Goal: Transaction & Acquisition: Book appointment/travel/reservation

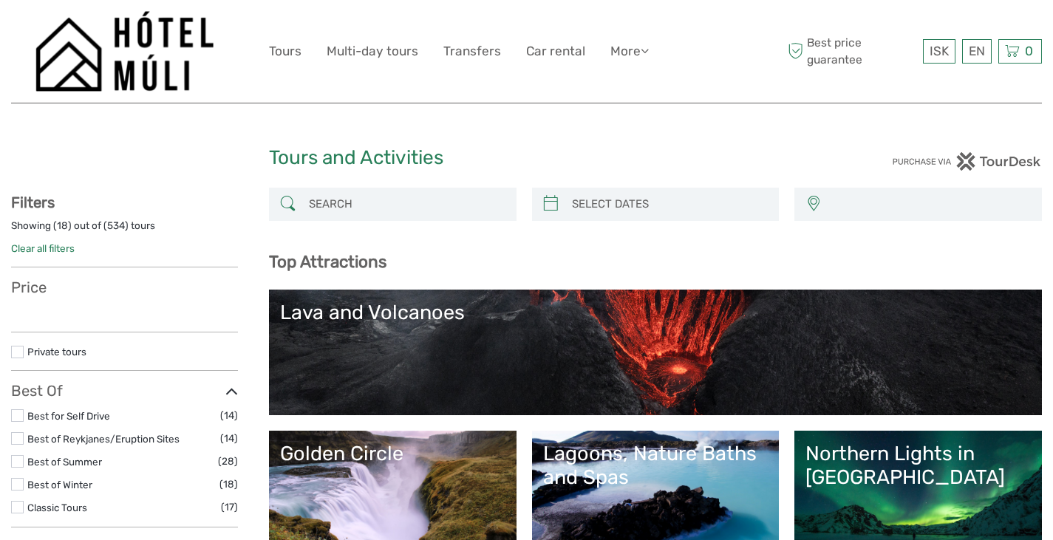
select select
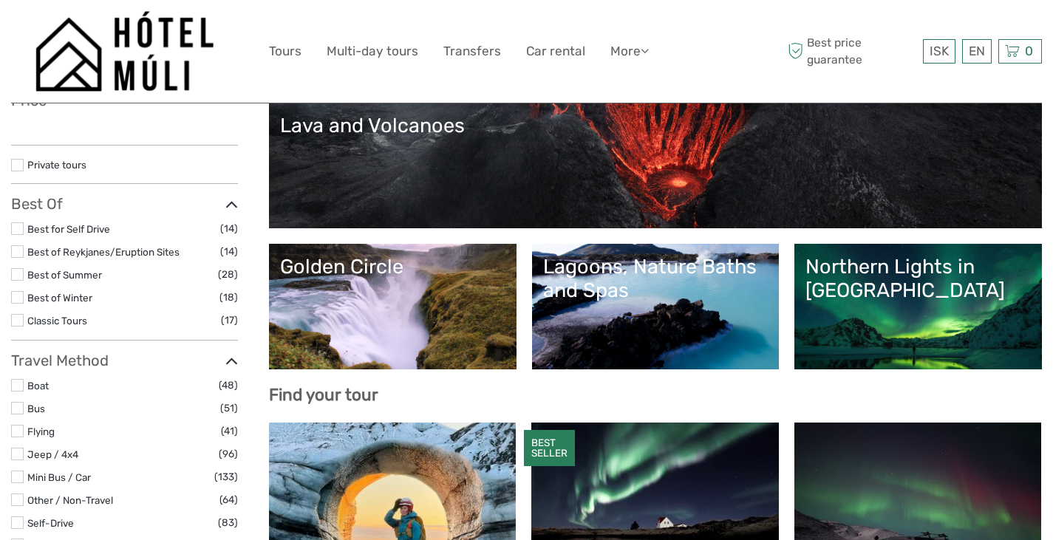
scroll to position [186, 0]
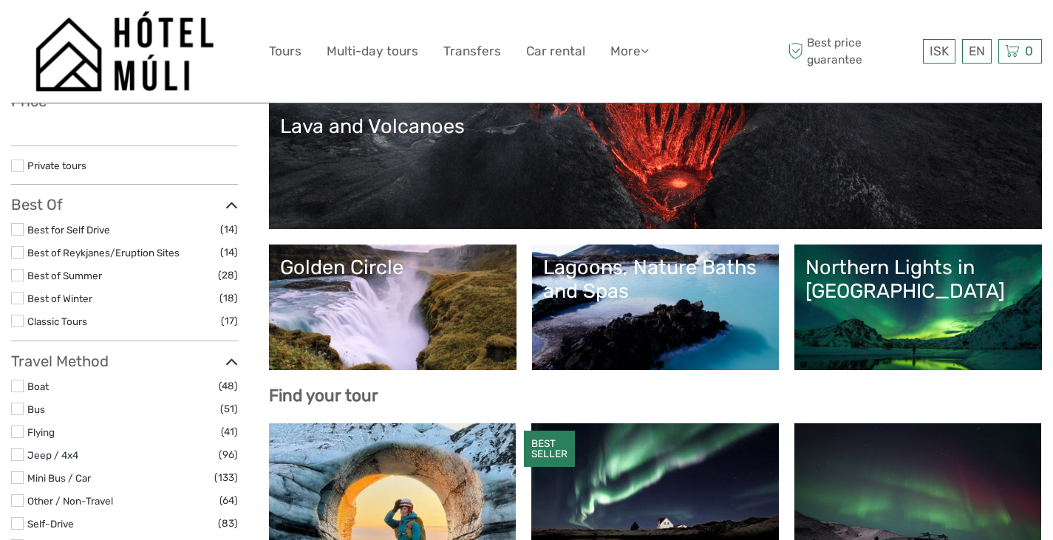
select select
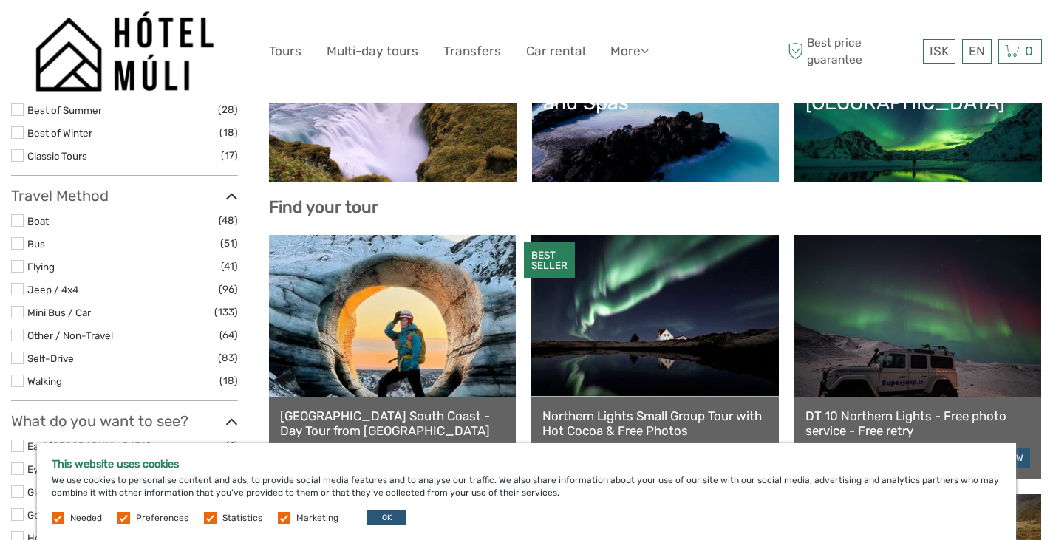
scroll to position [375, 0]
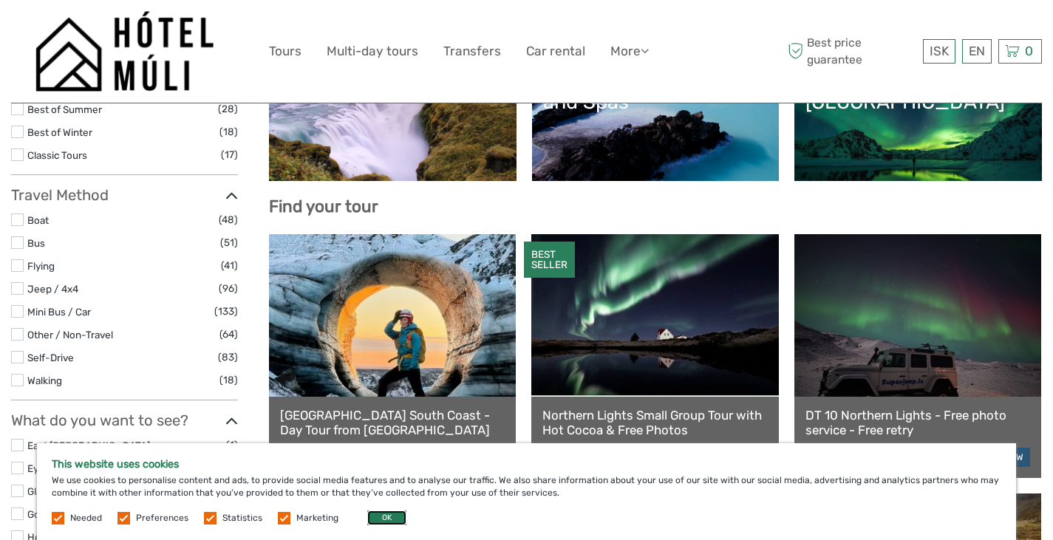
click at [386, 521] on button "OK" at bounding box center [386, 518] width 39 height 15
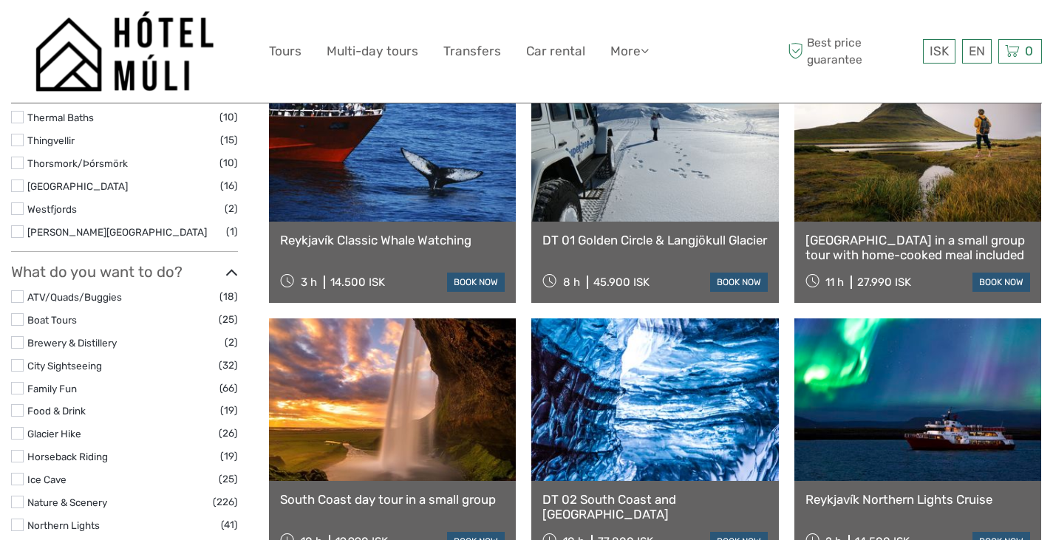
scroll to position [1072, 0]
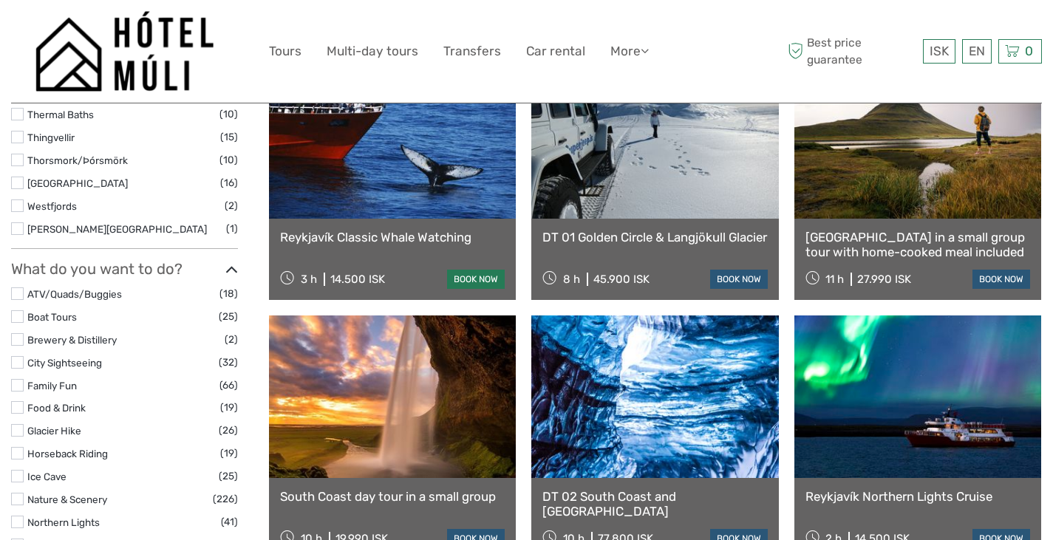
click at [468, 284] on link "book now" at bounding box center [476, 279] width 58 height 19
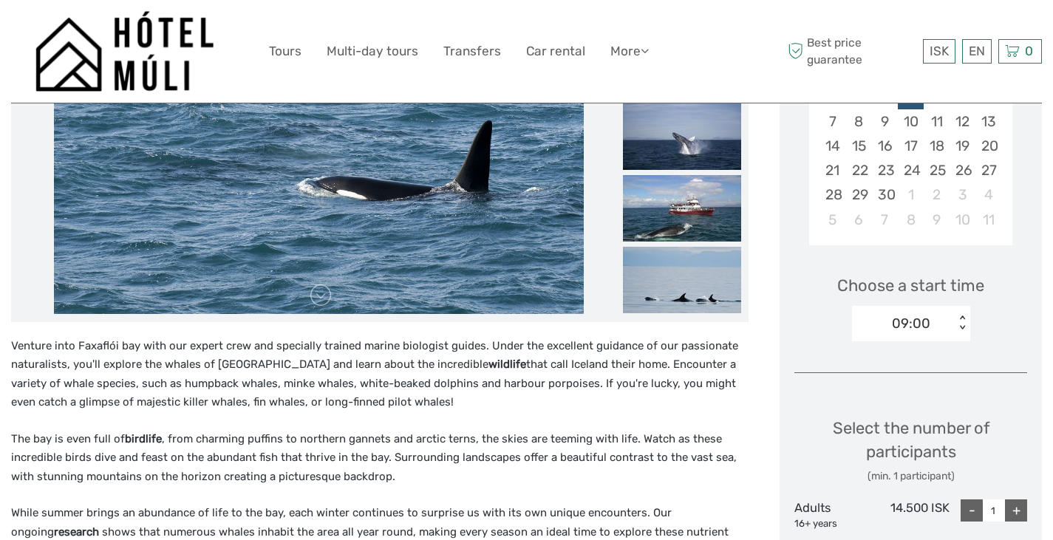
scroll to position [346, 0]
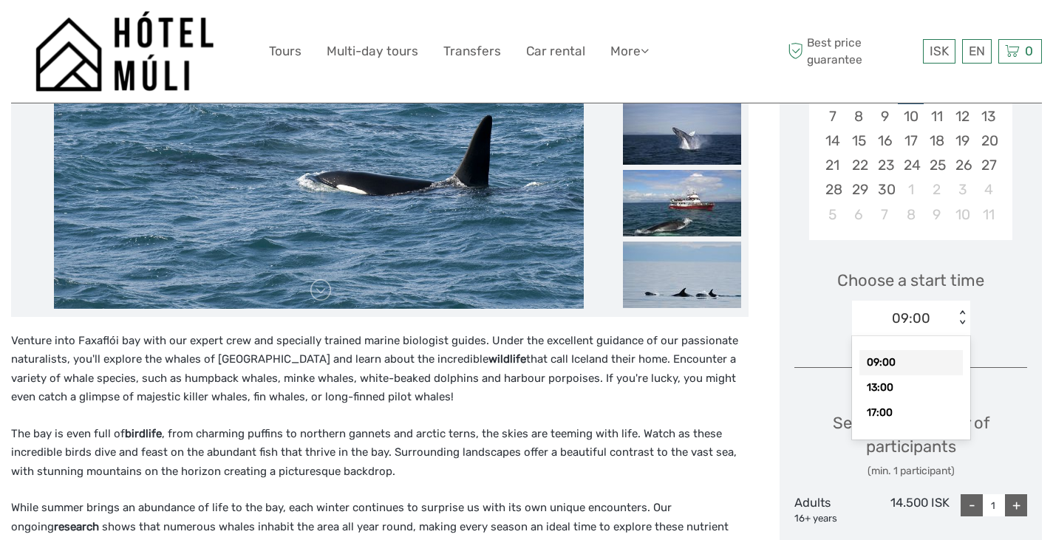
click at [963, 322] on div "< >" at bounding box center [961, 318] width 13 height 16
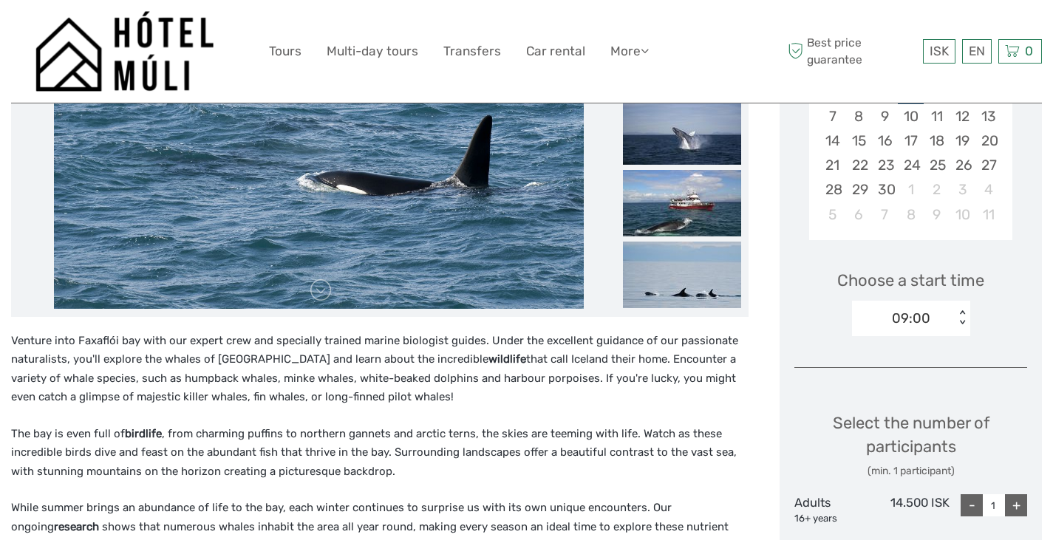
click at [796, 313] on div "Choose a start time 09:00 < >" at bounding box center [910, 296] width 233 height 95
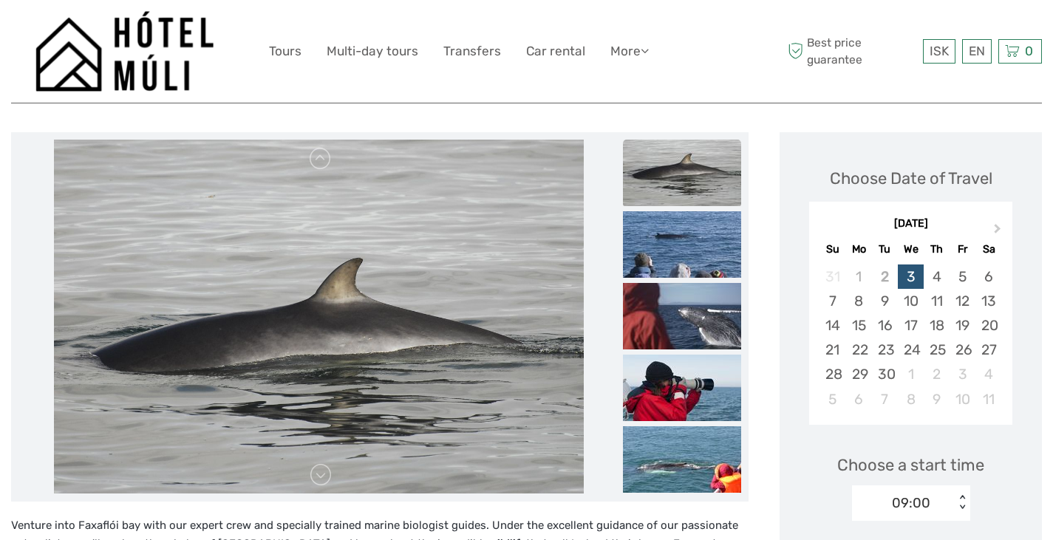
scroll to position [154, 0]
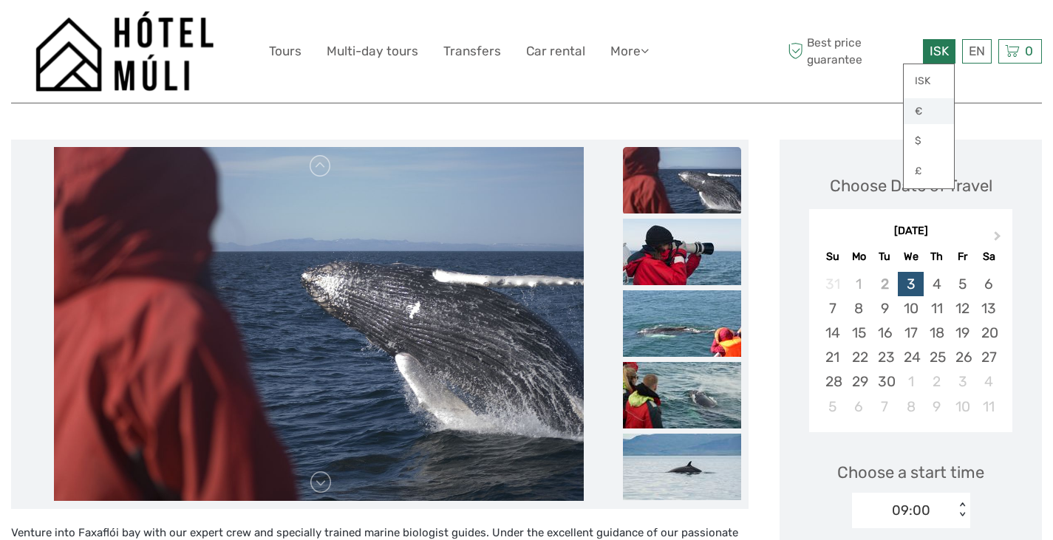
click at [922, 117] on link "€" at bounding box center [929, 111] width 50 height 27
click at [921, 116] on link "€" at bounding box center [929, 111] width 50 height 27
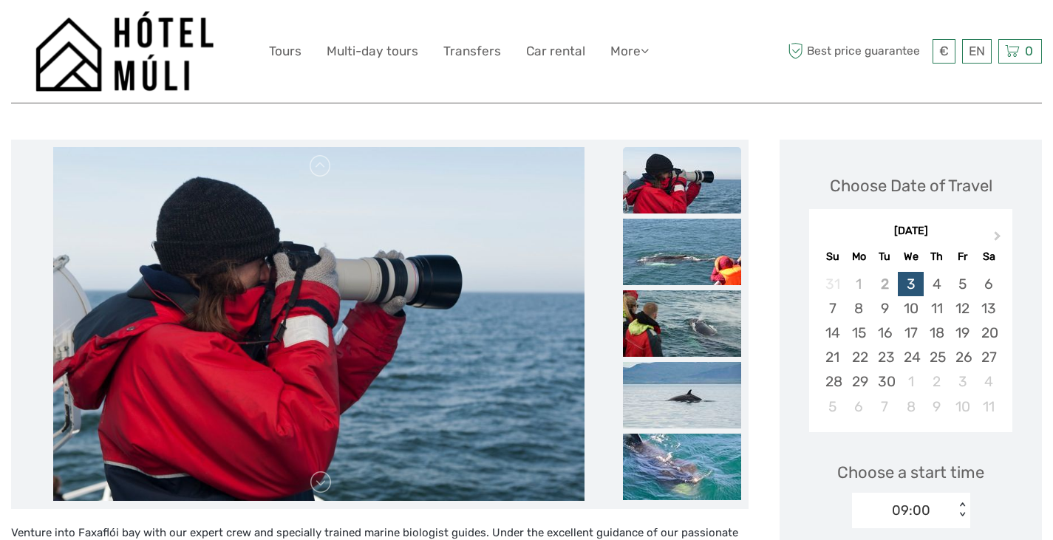
click at [898, 86] on div "Best price guarantee € ISK € $ £ EN English Español Deutsch 0 Items Total 0 ISK…" at bounding box center [913, 51] width 258 height 81
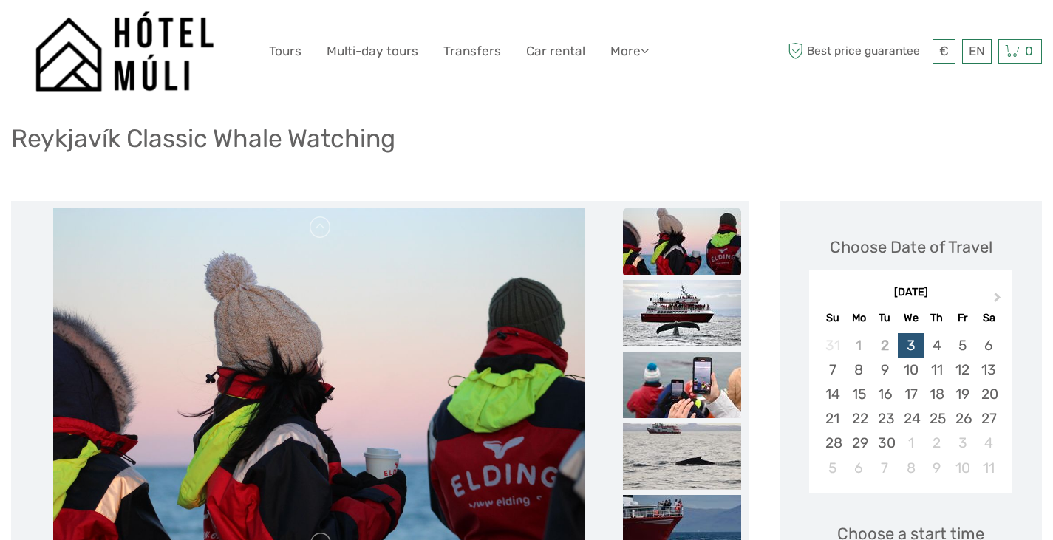
scroll to position [91, 0]
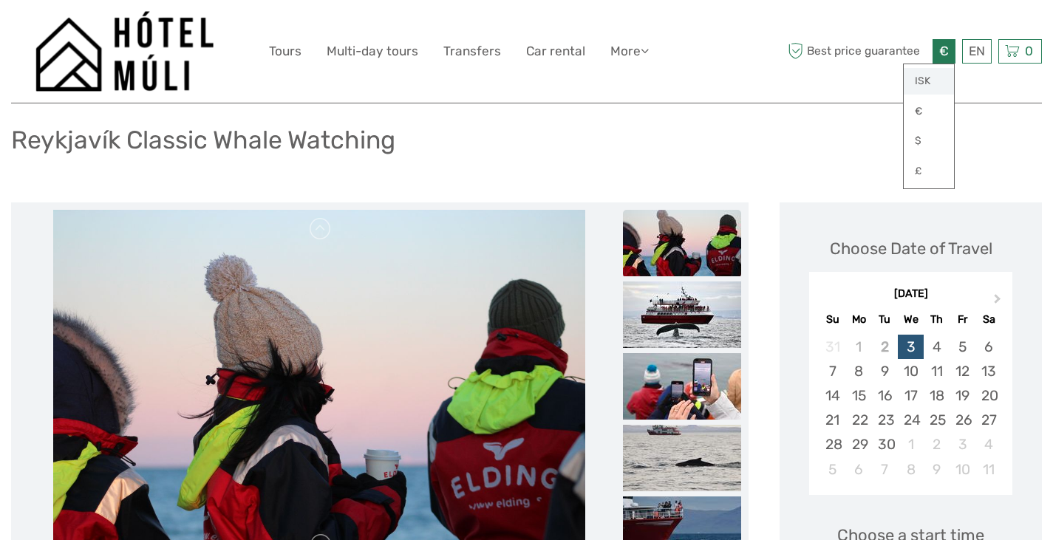
click at [922, 79] on link "ISK" at bounding box center [929, 81] width 50 height 27
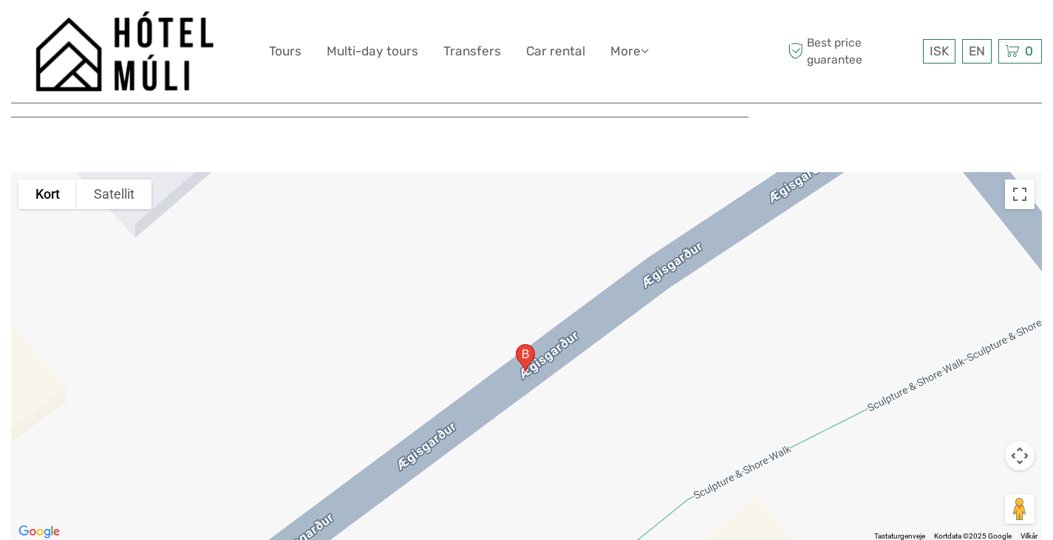
scroll to position [1888, 0]
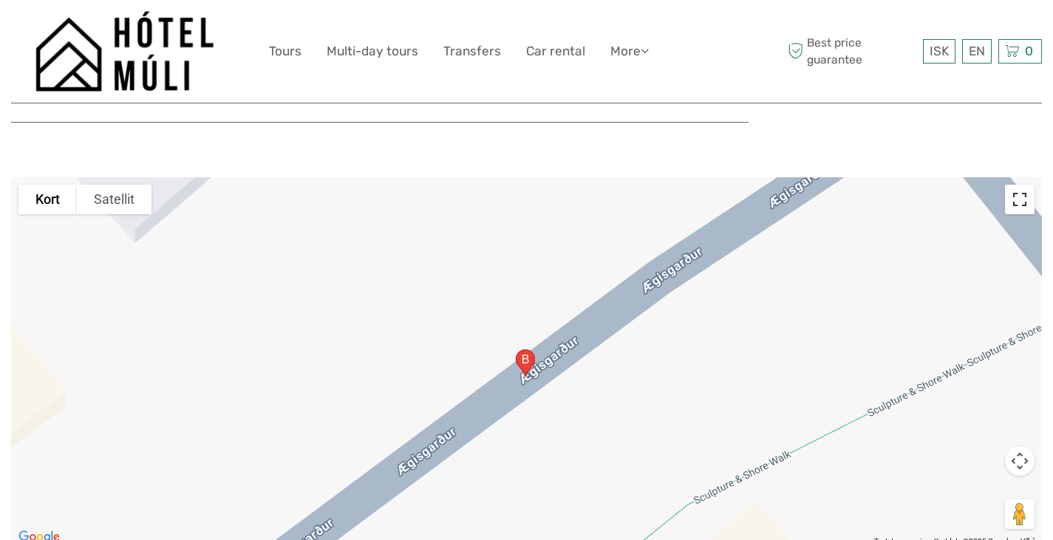
click at [1025, 185] on button "Slå fuld skærm til/fra" at bounding box center [1020, 200] width 30 height 30
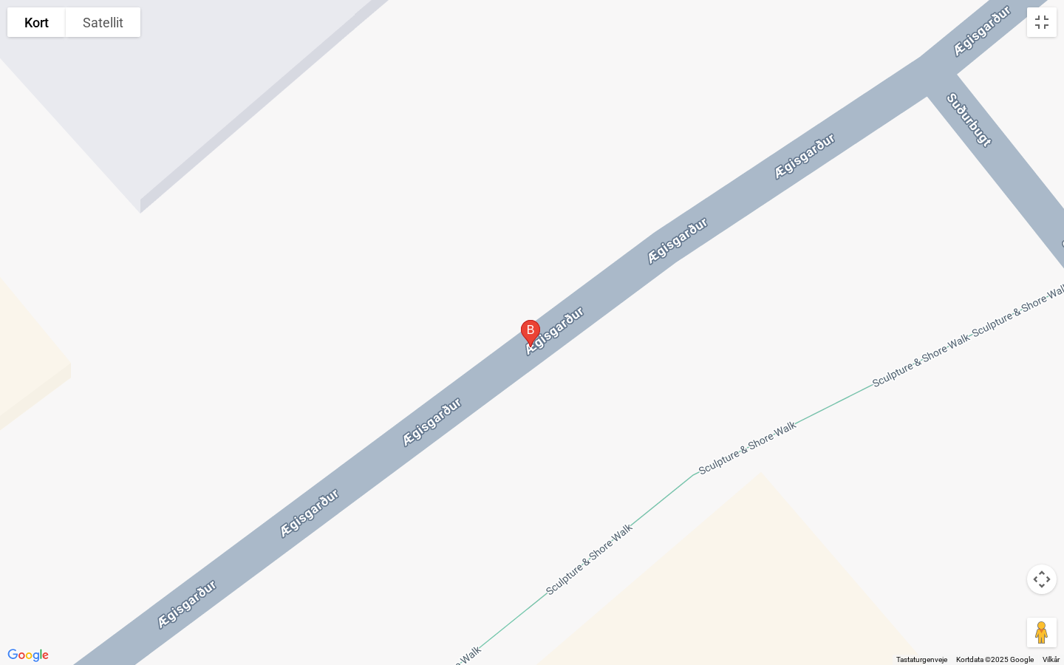
click at [1040, 539] on button "Styringselement til kortkamera" at bounding box center [1042, 579] width 30 height 30
click at [1006, 539] on button "Zoom ud" at bounding box center [1005, 616] width 30 height 30
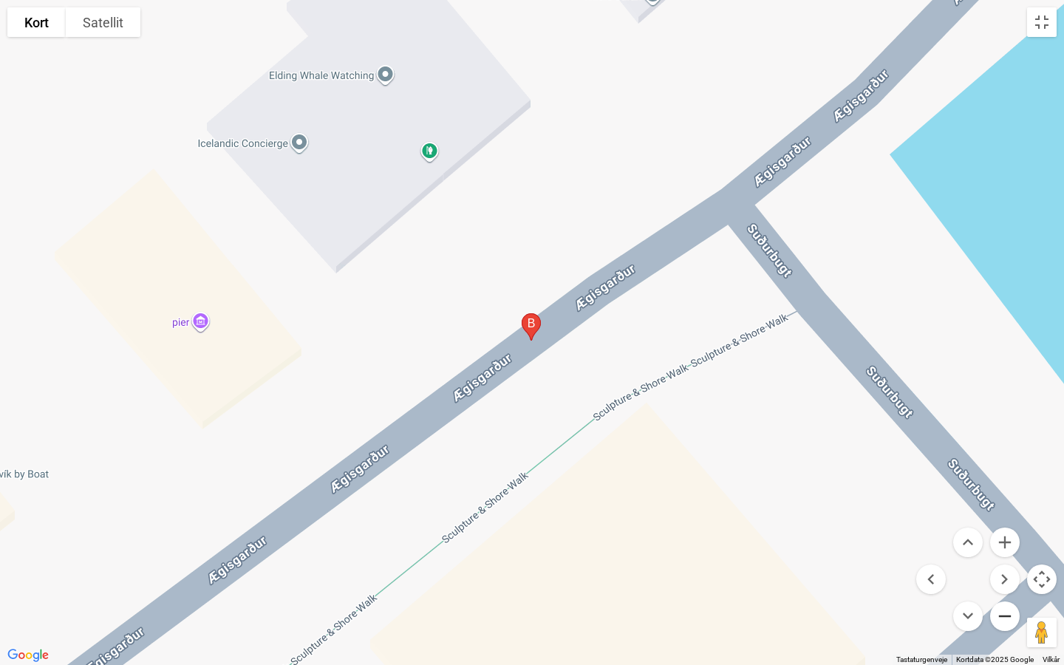
click at [1006, 539] on button "Zoom ud" at bounding box center [1005, 616] width 30 height 30
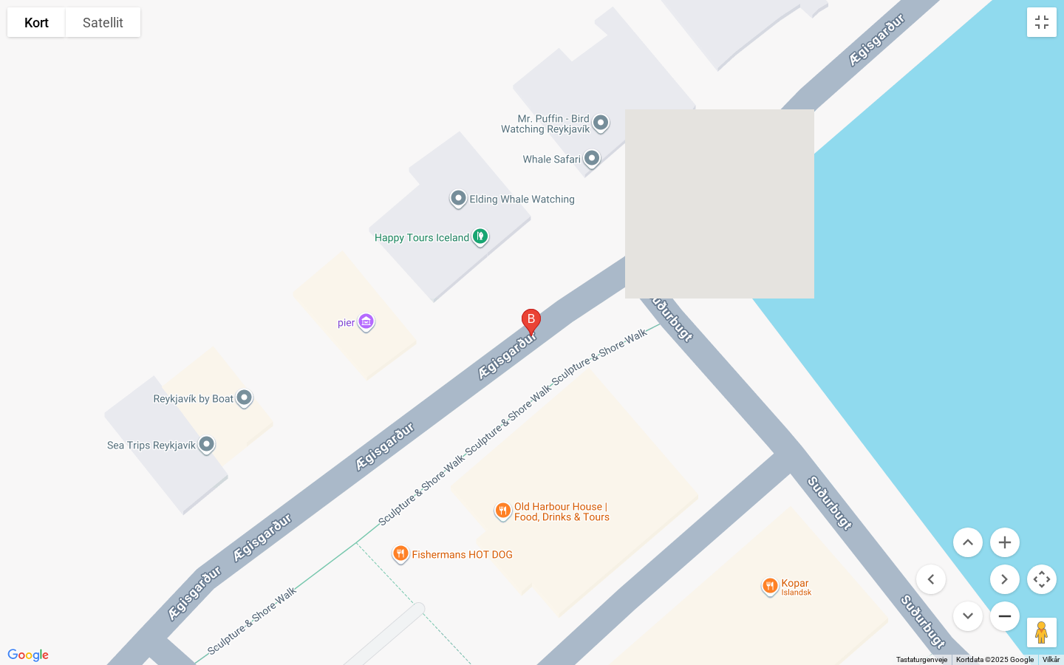
click at [1006, 539] on button "Zoom ud" at bounding box center [1005, 616] width 30 height 30
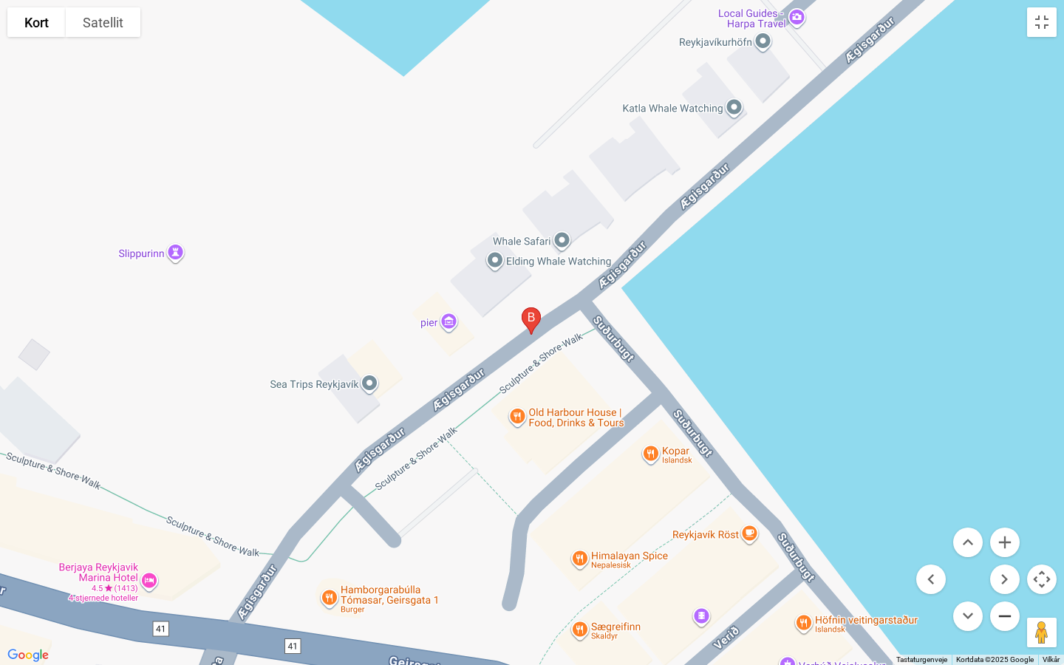
click at [1006, 539] on button "Zoom ud" at bounding box center [1005, 616] width 30 height 30
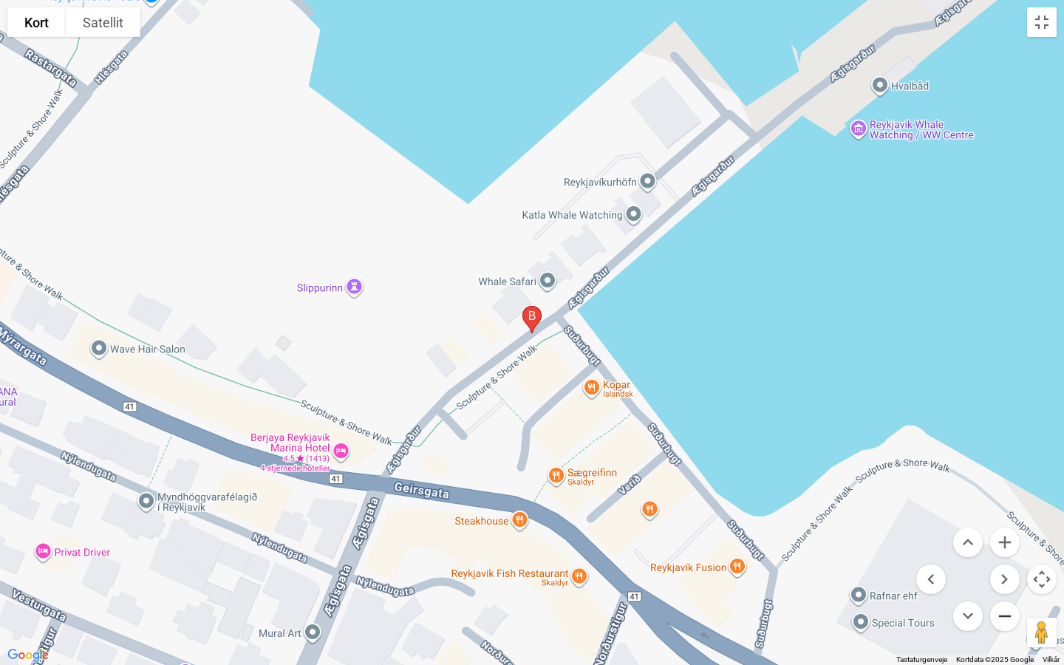
click at [1006, 539] on button "Zoom ud" at bounding box center [1005, 616] width 30 height 30
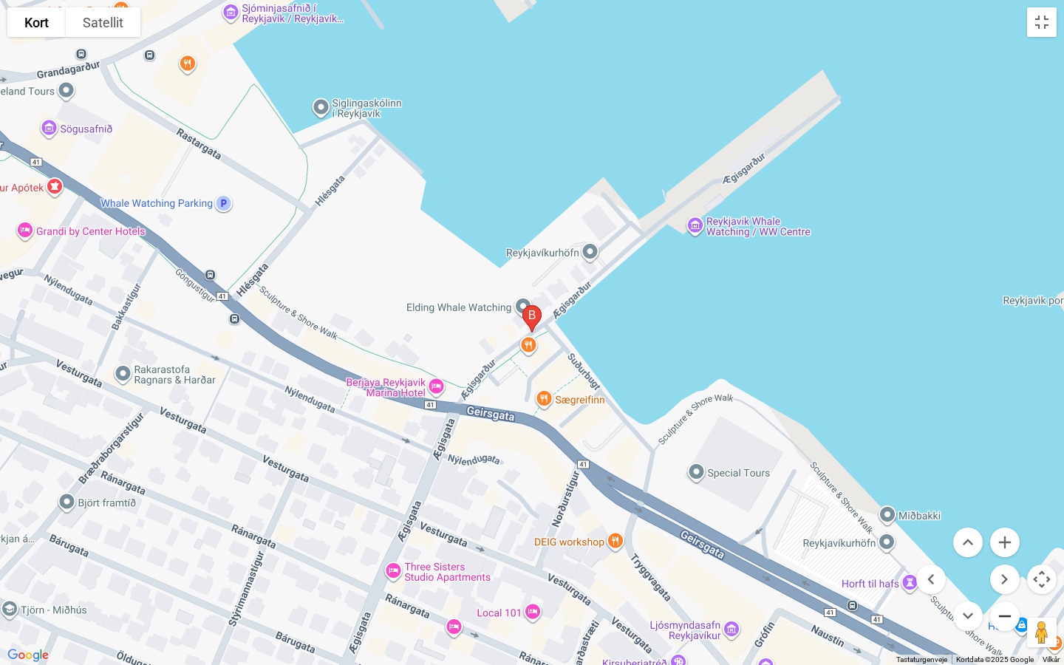
click at [1003, 539] on button "Zoom ud" at bounding box center [1005, 616] width 30 height 30
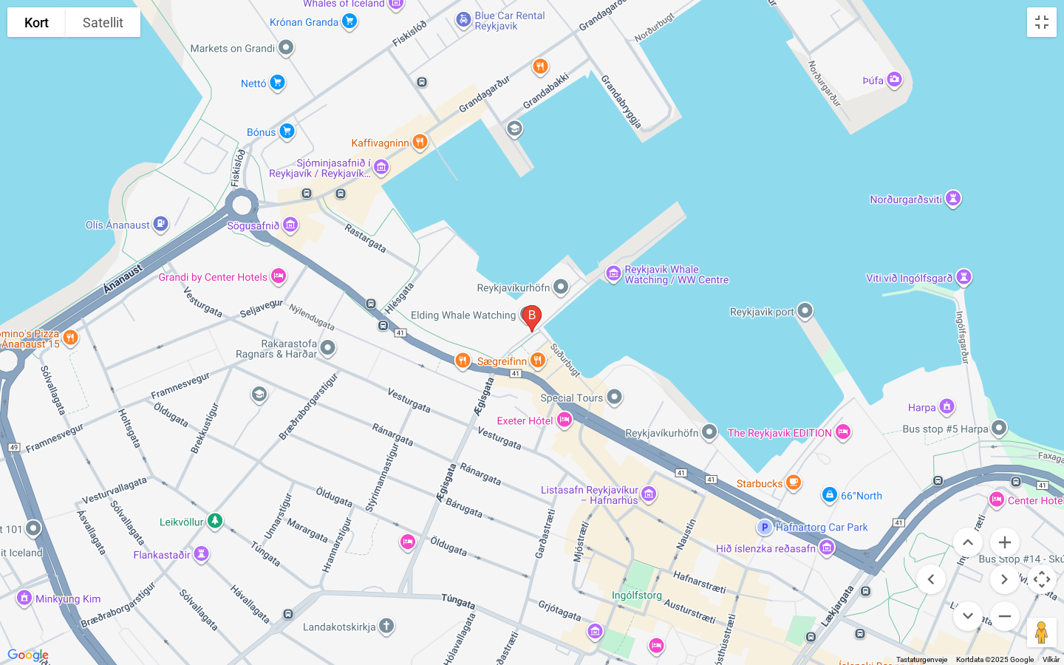
click at [534, 53] on div at bounding box center [532, 332] width 1064 height 665
click at [1042, 29] on button "Slå fuld skærm til/fra" at bounding box center [1042, 22] width 30 height 30
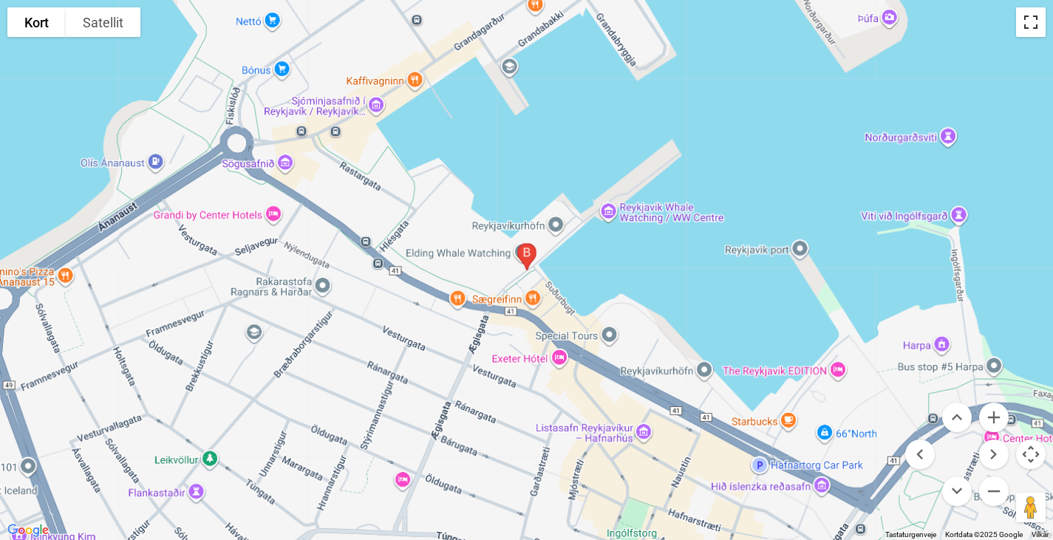
scroll to position [1903, 0]
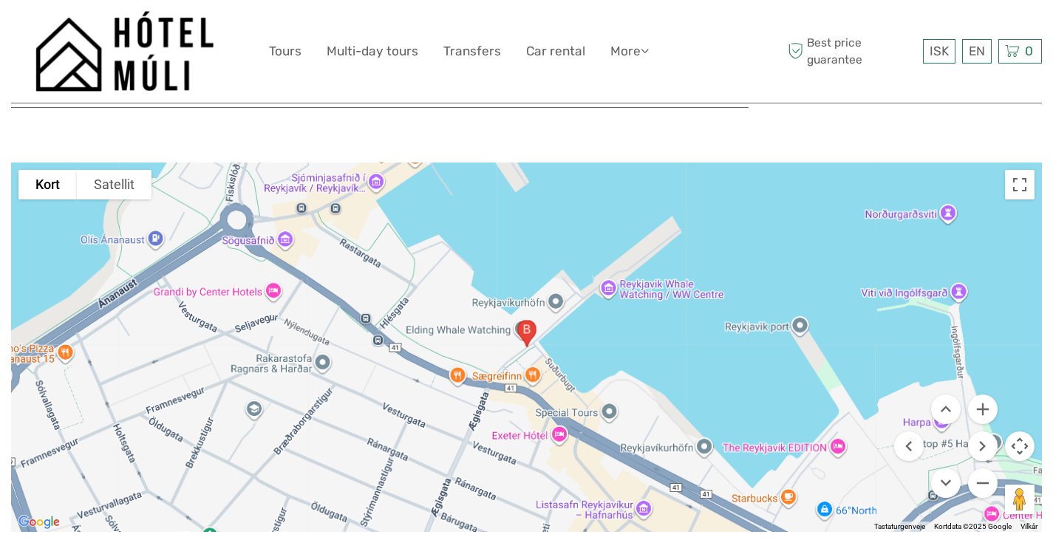
click at [528, 314] on img "Ægisgarður 5, 101 Reykjavík, Island" at bounding box center [526, 333] width 31 height 39
click at [615, 314] on div "Ægisgarður 5, 101 Reykjavík, Island" at bounding box center [526, 347] width 1031 height 369
